Goal: Transaction & Acquisition: Purchase product/service

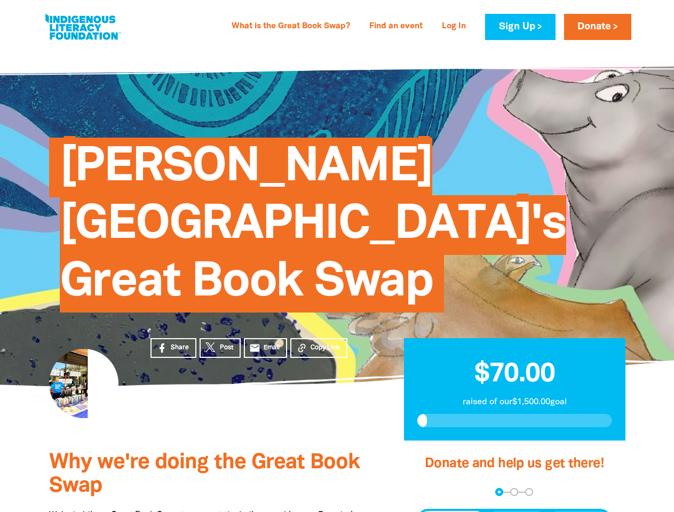
click at [337, 256] on span "[PERSON_NAME][GEOGRAPHIC_DATA]'s Great Book Swap" at bounding box center [313, 229] width 506 height 167
click at [318, 343] on span "Copy Link" at bounding box center [324, 348] width 29 height 10
click at [431, 488] on div "arrow_back Back Step 1 Step 2 Step 3" at bounding box center [514, 492] width 195 height 8
click at [499, 491] on div "Navigate to step 1 of 3 to enter your donation amount" at bounding box center [499, 492] width 3 height 3
click at [452, 512] on span "One-time" at bounding box center [451, 520] width 37 height 13
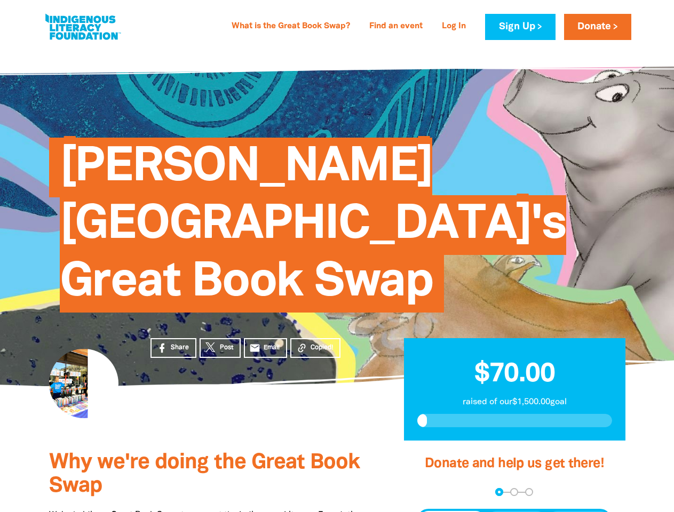
click at [516, 512] on span "Weekly" at bounding box center [516, 520] width 30 height 13
click at [578, 512] on span "Monthly" at bounding box center [578, 520] width 33 height 13
